Goal: Browse casually: Explore the website without a specific task or goal

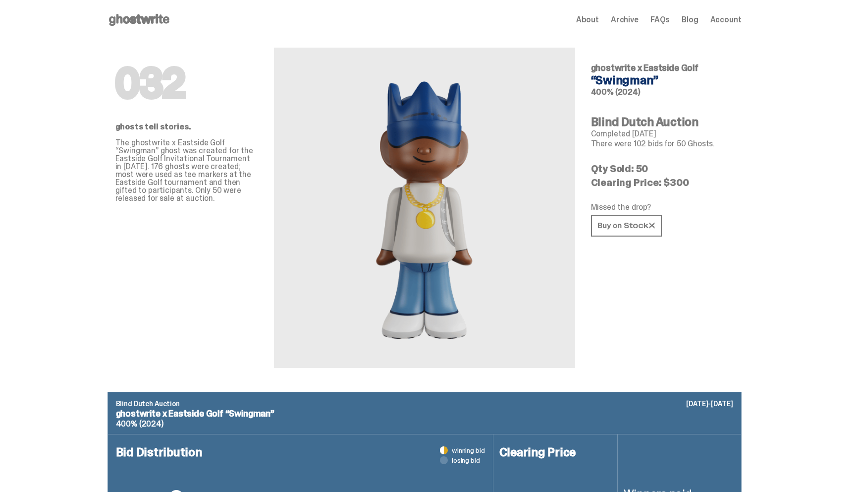
click at [142, 25] on icon at bounding box center [139, 20] width 63 height 16
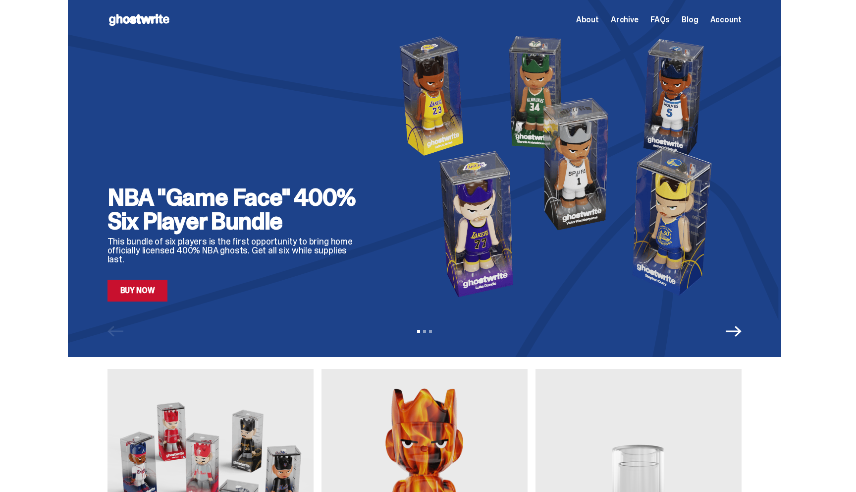
click at [738, 331] on icon "Next" at bounding box center [734, 331] width 16 height 16
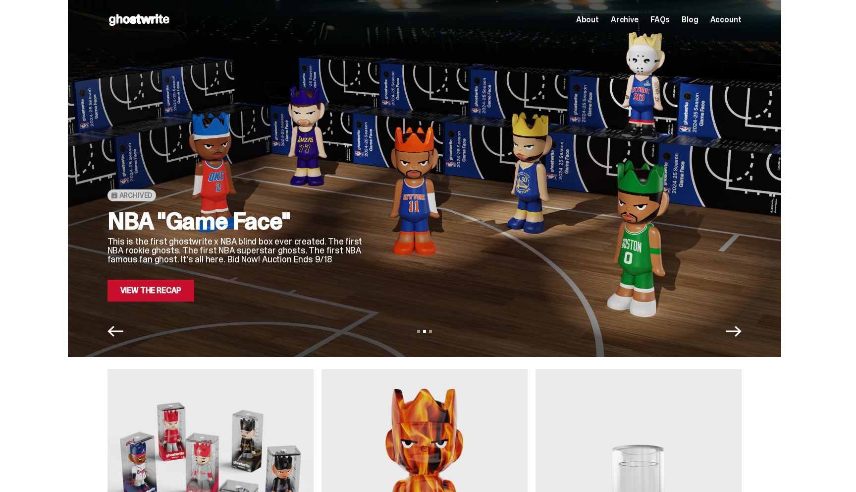
click at [738, 331] on icon "Next" at bounding box center [734, 331] width 16 height 16
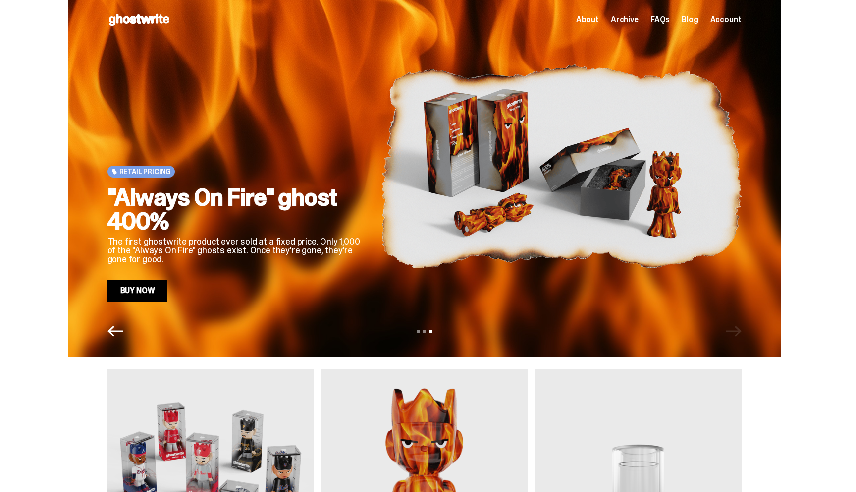
click at [123, 336] on icon "Previous" at bounding box center [116, 331] width 16 height 16
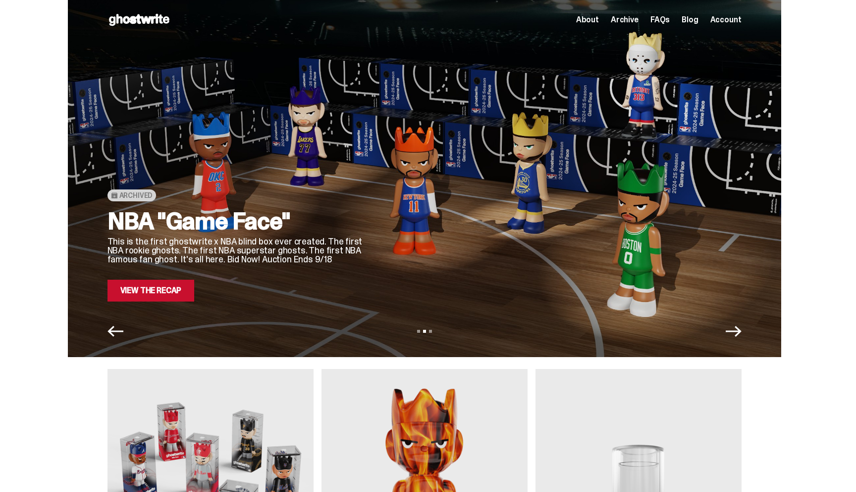
click at [159, 289] on link "View the Recap" at bounding box center [151, 290] width 87 height 22
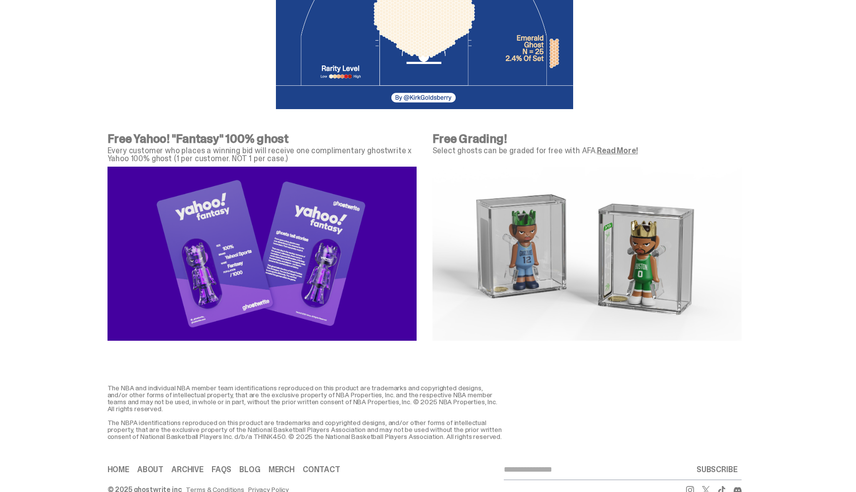
scroll to position [3487, 0]
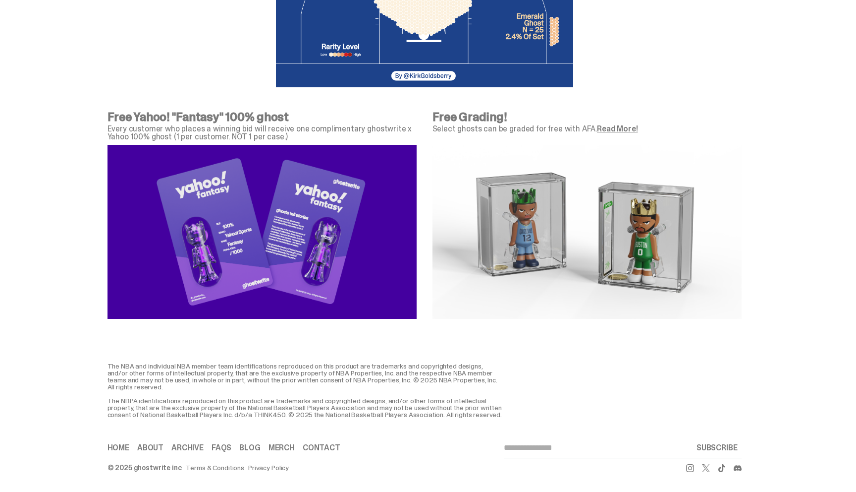
click at [615, 123] on link "Read More!" at bounding box center [617, 128] width 41 height 10
